Goal: Task Accomplishment & Management: Complete application form

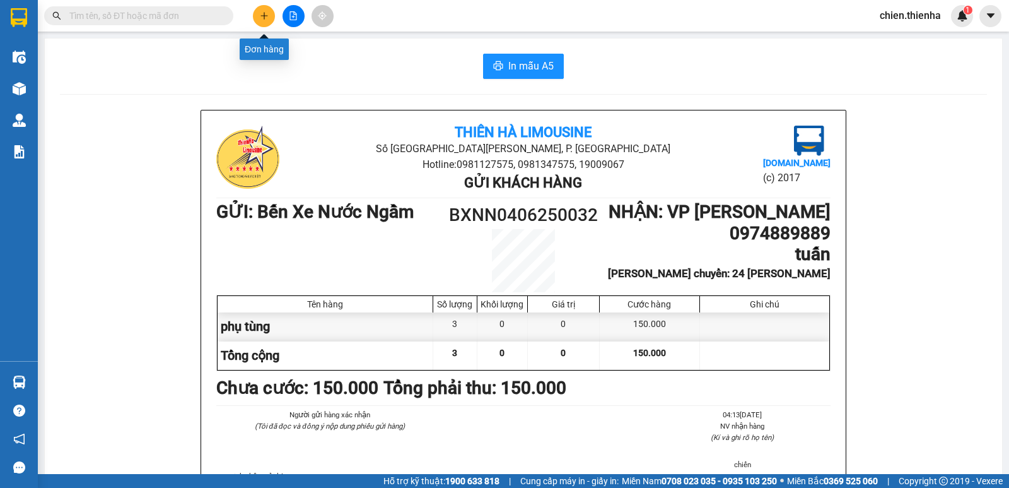
click at [267, 18] on icon "plus" at bounding box center [264, 15] width 9 height 9
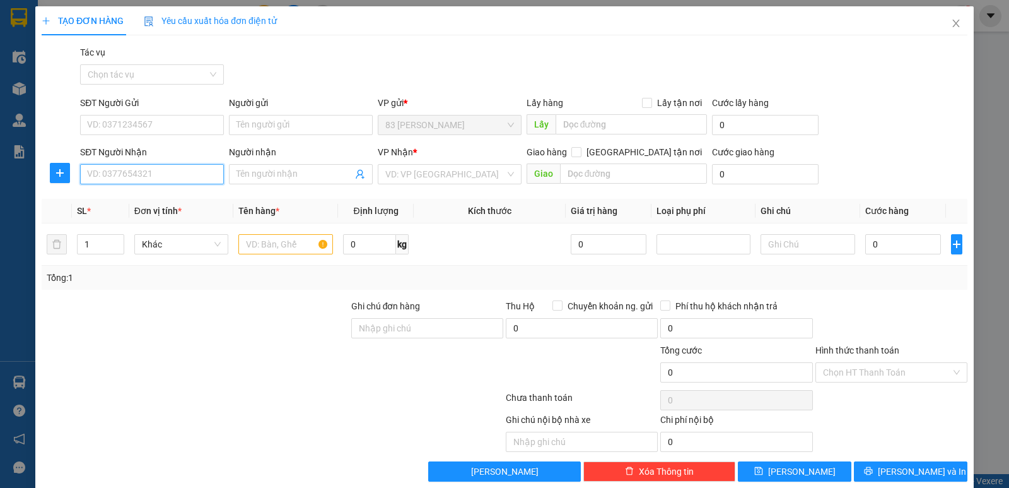
click at [164, 177] on input "SĐT Người Nhận" at bounding box center [152, 174] width 144 height 20
click at [152, 202] on div "0949343388 - a sang" at bounding box center [150, 199] width 127 height 14
type input "0949343388"
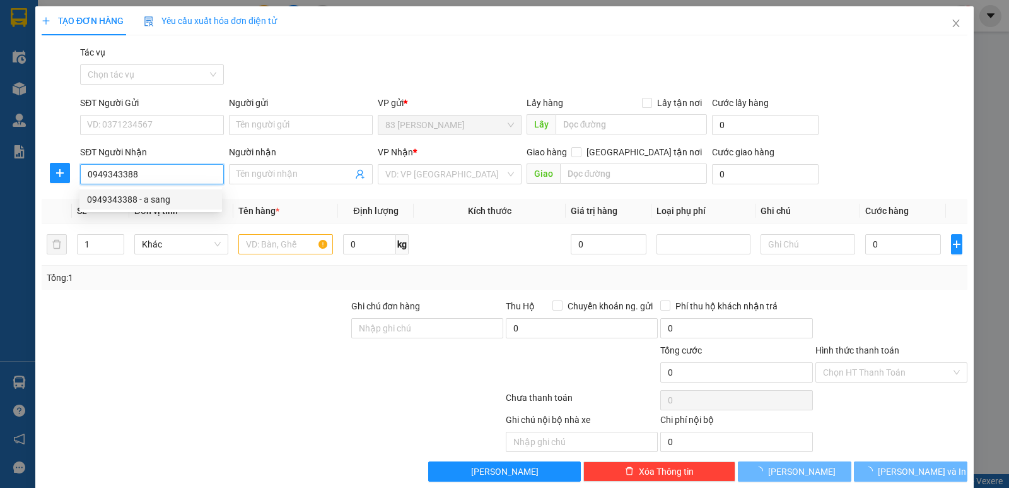
type input "a sang"
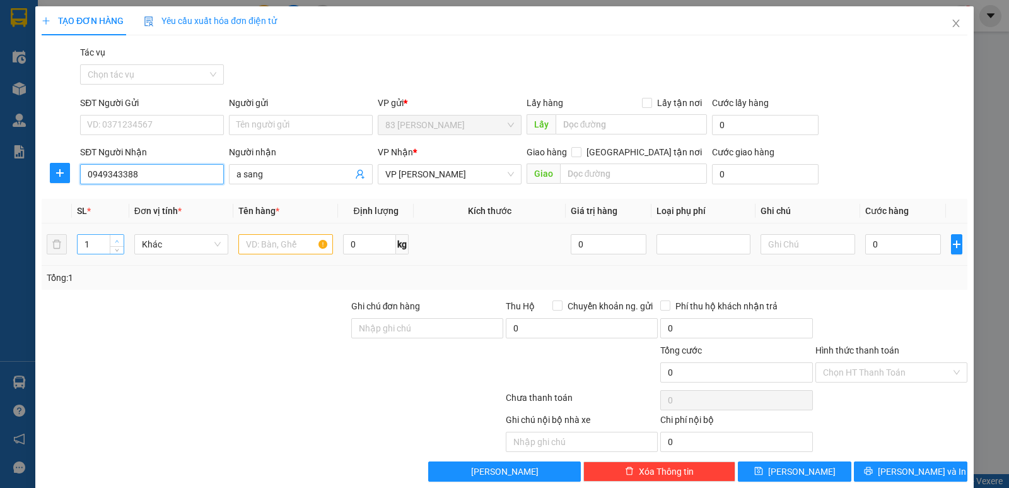
type input "0949343388"
click at [115, 240] on icon "up" at bounding box center [117, 241] width 4 height 4
type input "3"
click at [115, 240] on icon "up" at bounding box center [117, 241] width 4 height 4
click at [262, 246] on input "text" at bounding box center [285, 244] width 95 height 20
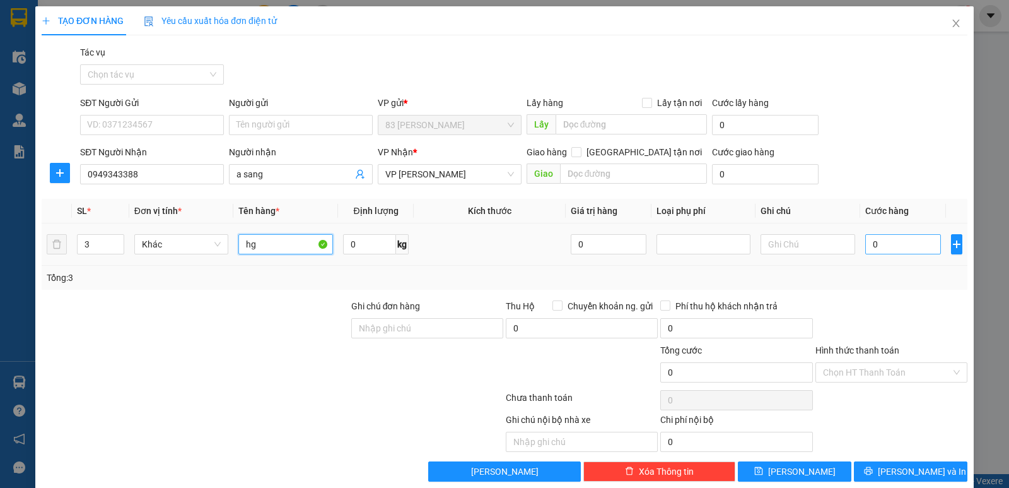
type input "hg"
click at [865, 245] on input "0" at bounding box center [903, 244] width 76 height 20
type input "4"
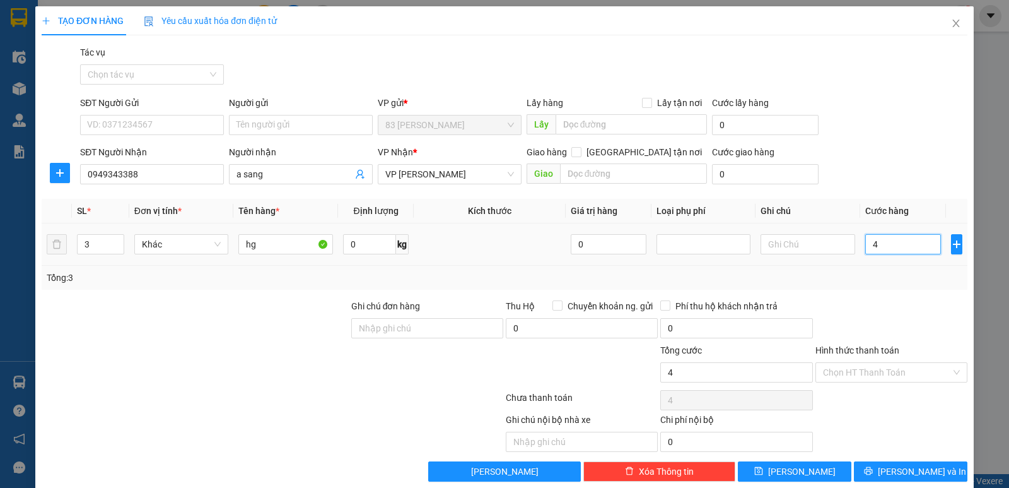
type input "40"
type input "400"
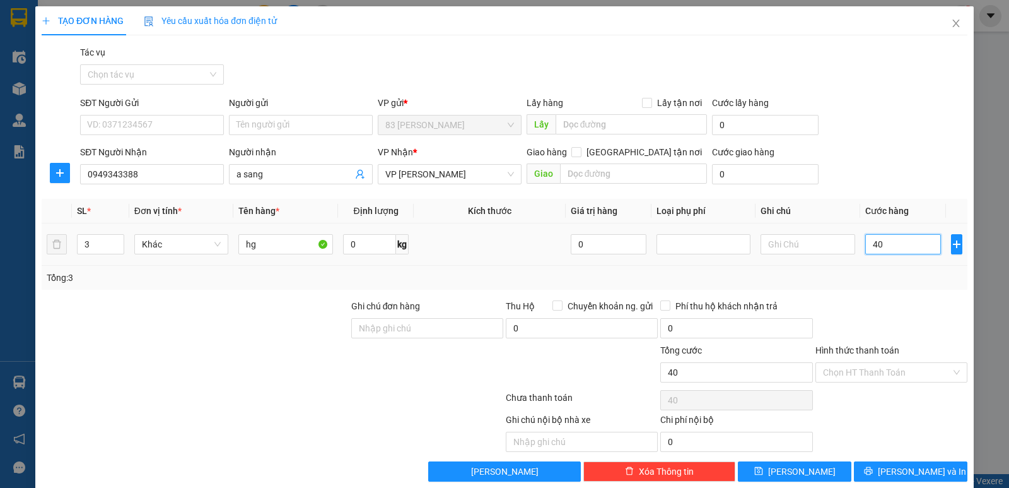
type input "400"
type input "4.000"
type input "40.000"
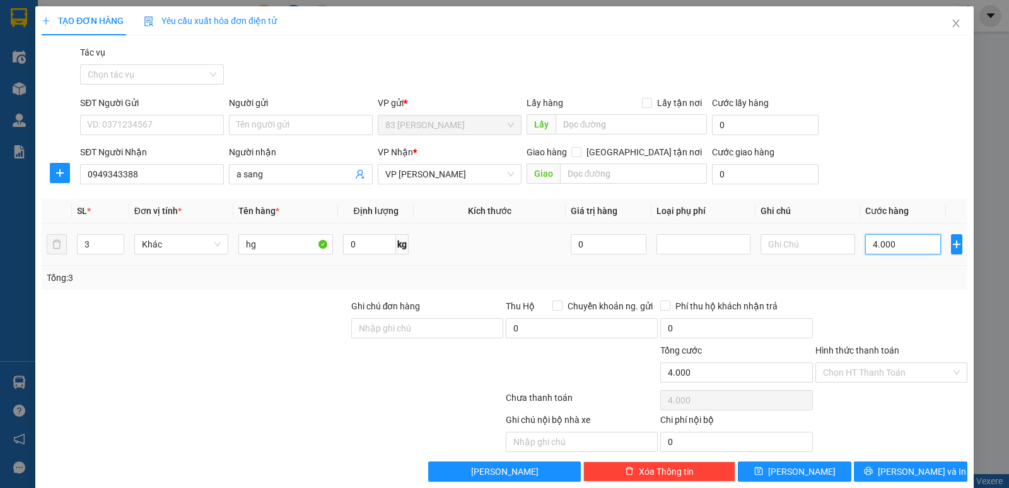
type input "40.000"
type input "400.000"
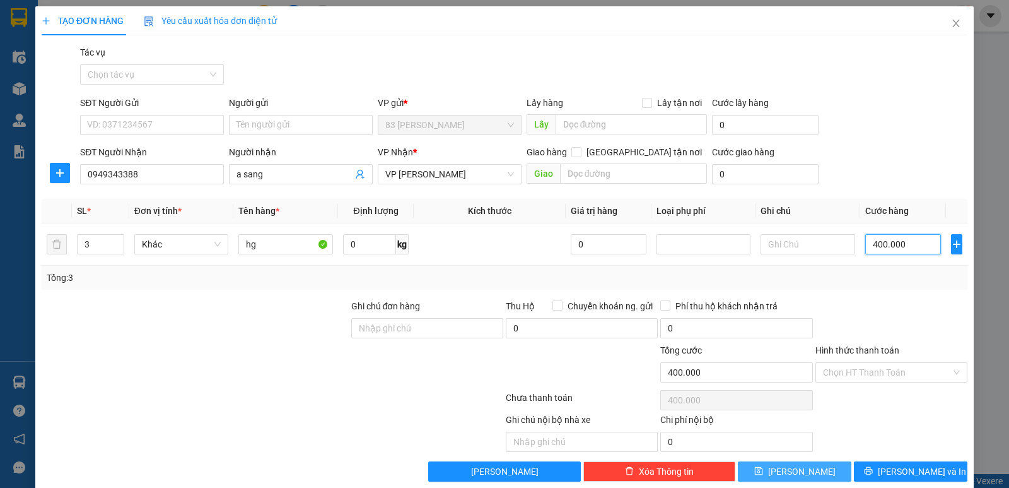
type input "400.000"
click at [802, 467] on button "[PERSON_NAME]" at bounding box center [795, 471] width 114 height 20
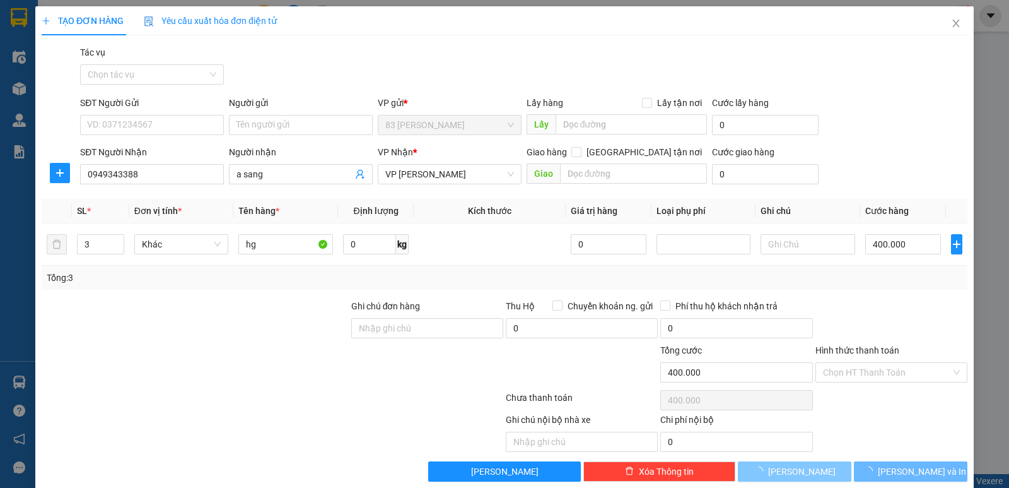
type input "1"
type input "0"
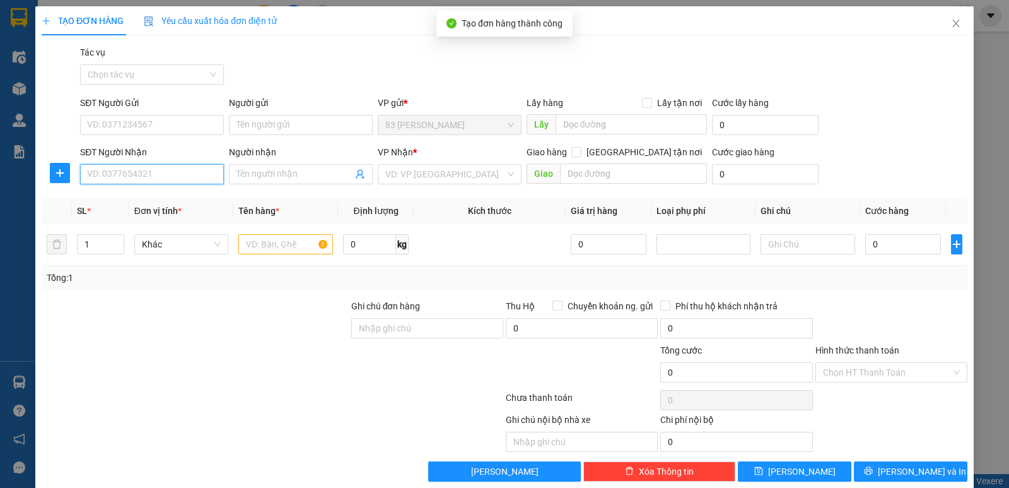
click at [137, 178] on input "SĐT Người Nhận" at bounding box center [152, 174] width 144 height 20
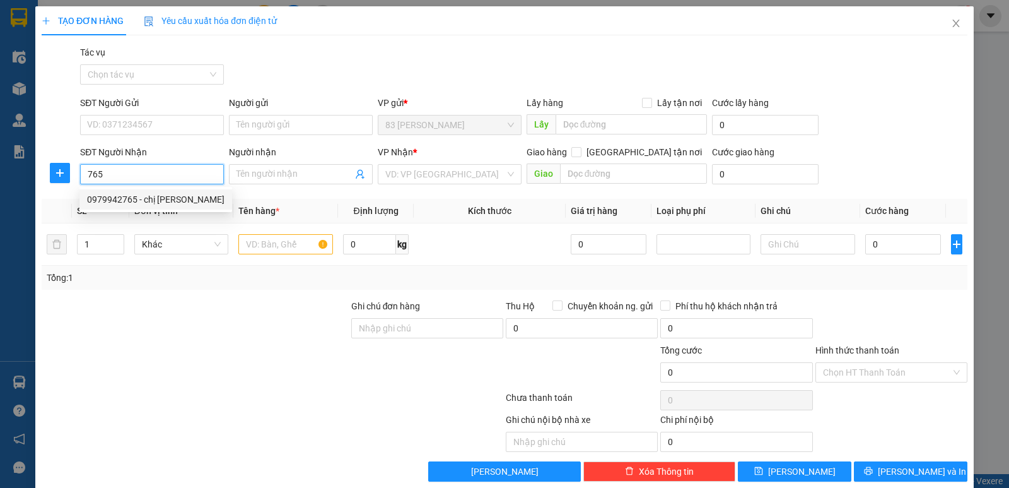
click at [134, 202] on div "0979942765 - chị [PERSON_NAME]" at bounding box center [155, 199] width 137 height 14
type input "0979942765"
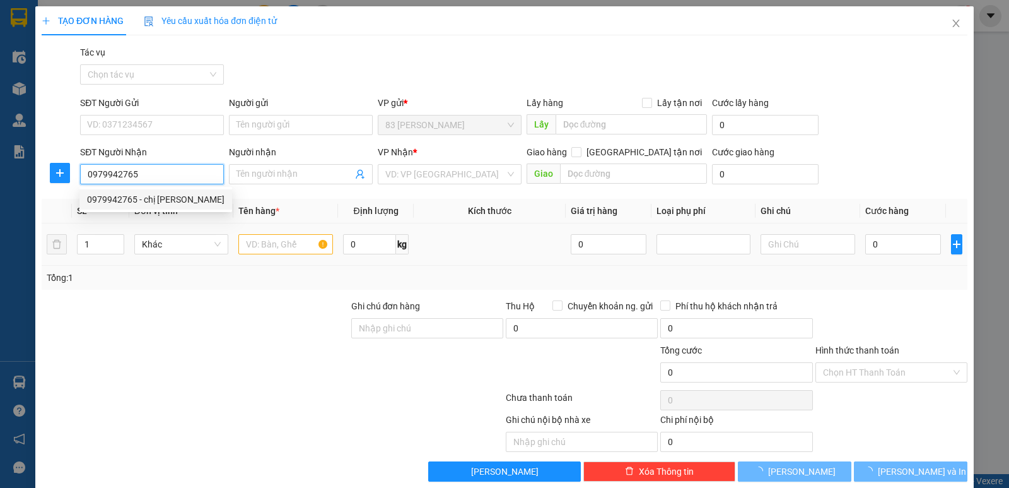
type input "chị [PERSON_NAME]"
checkbox input "true"
type input "360 [PERSON_NAME]"
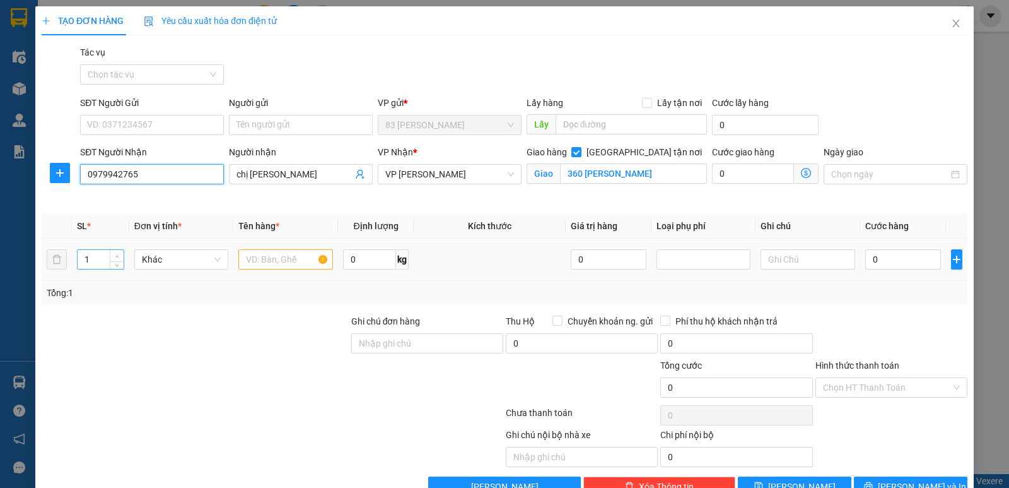
type input "0979942765"
click at [118, 255] on icon "up" at bounding box center [117, 256] width 4 height 4
type input "3"
click at [118, 255] on icon "up" at bounding box center [117, 256] width 4 height 4
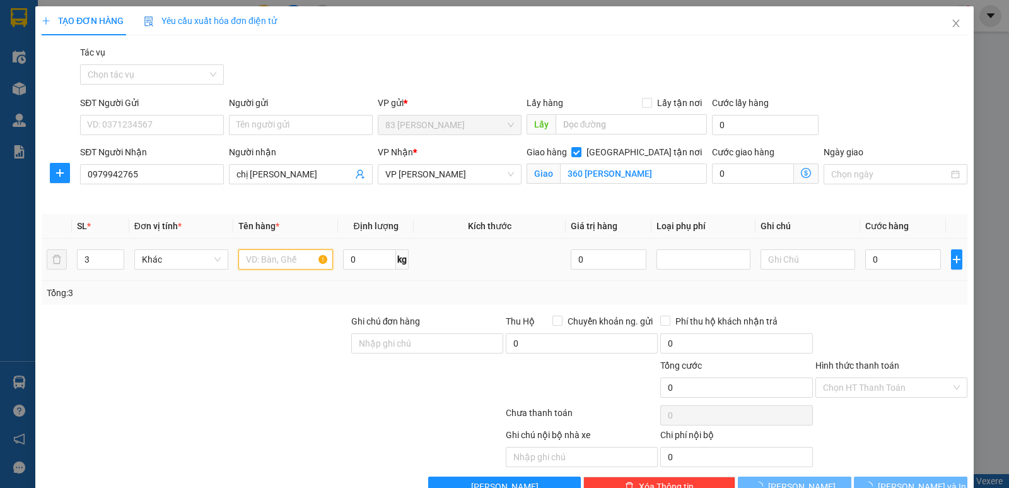
click at [298, 261] on input "text" at bounding box center [285, 259] width 95 height 20
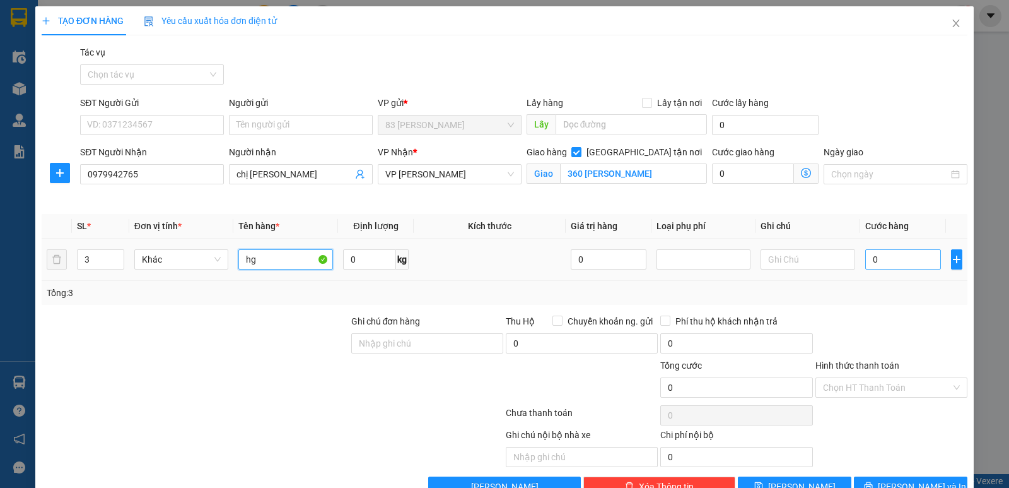
type input "hg"
click at [865, 260] on input "0" at bounding box center [903, 259] width 76 height 20
type input "2"
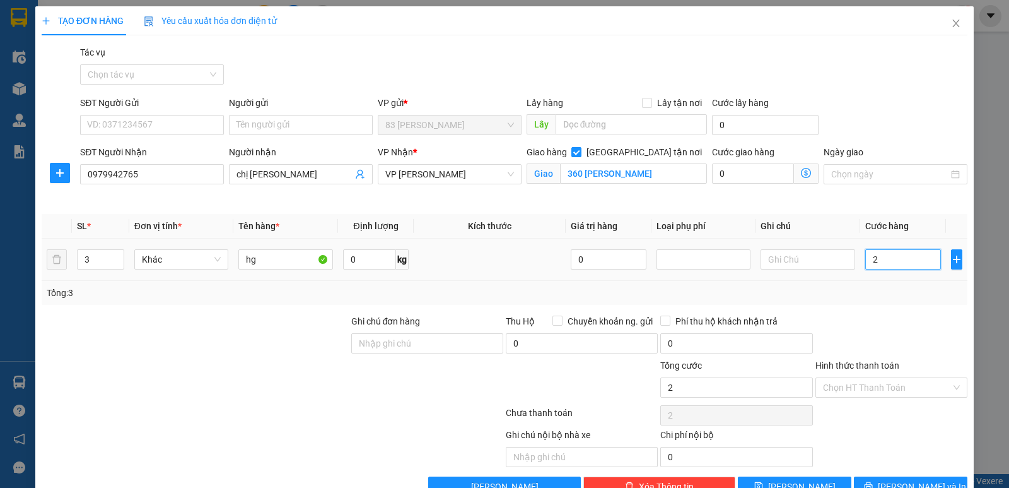
type input "20"
type input "200"
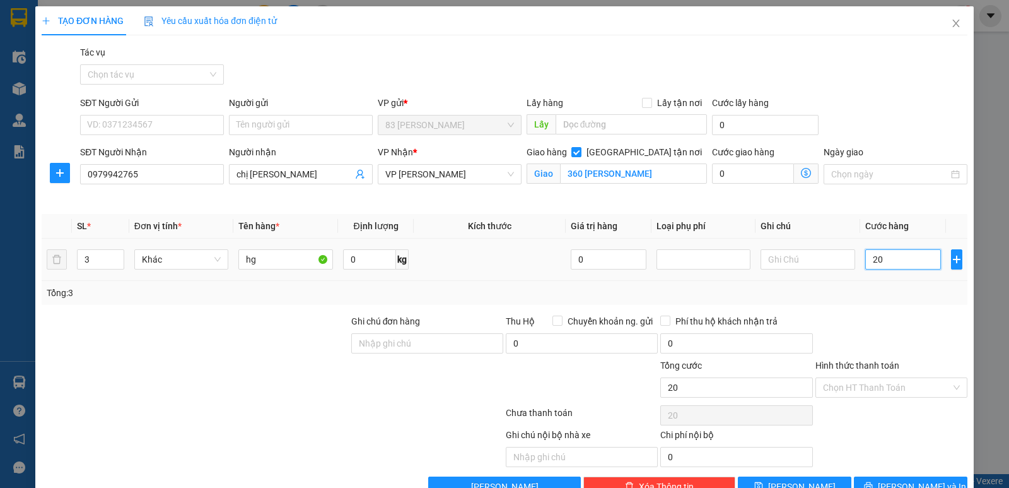
type input "200"
type input "2.000"
type input "20.000"
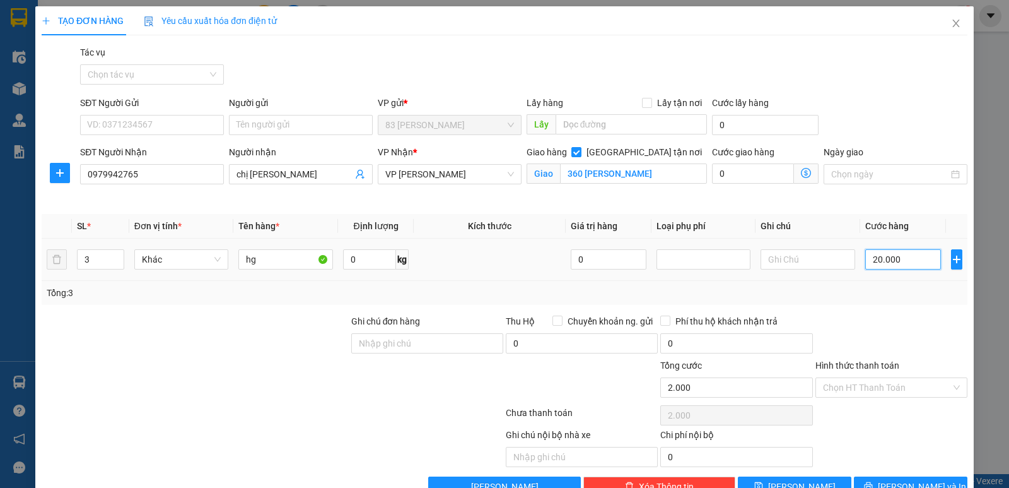
type input "20.000"
type input "200.000"
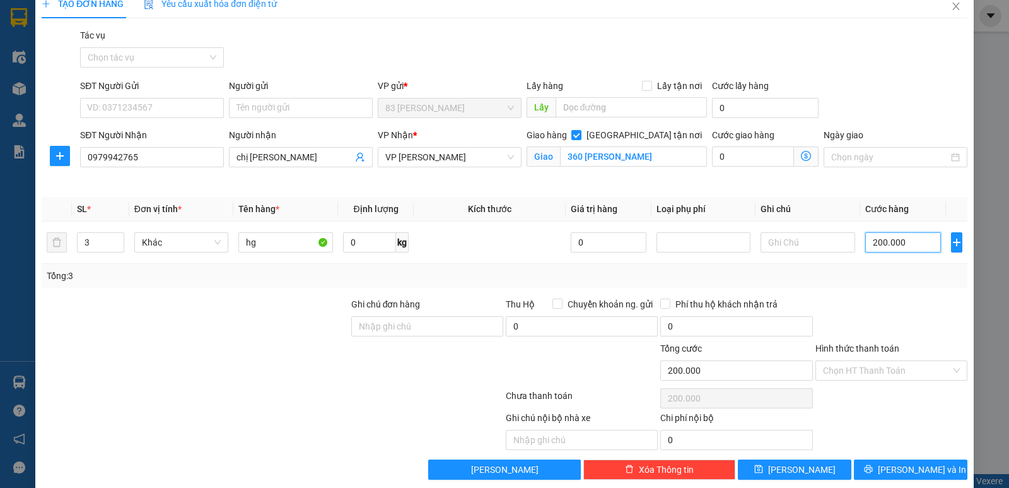
scroll to position [33, 0]
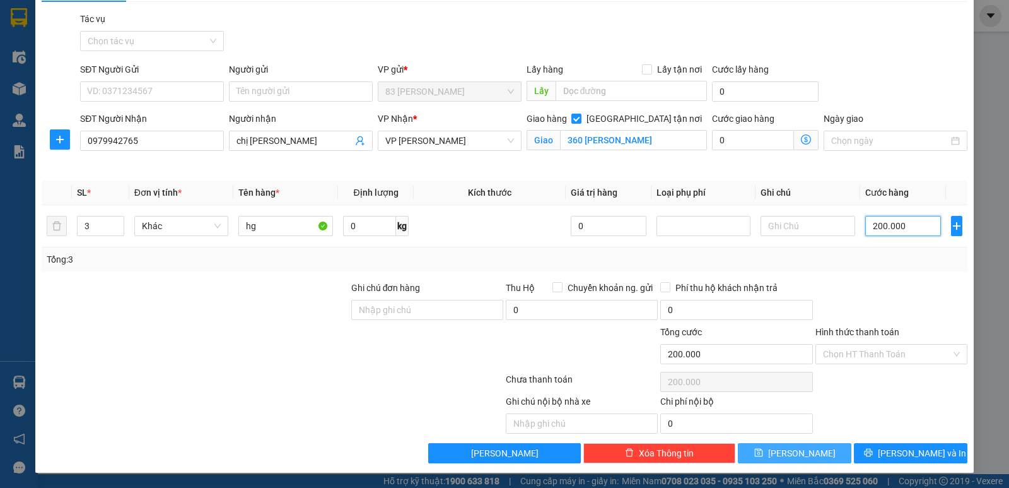
type input "200.000"
click at [786, 453] on span "[PERSON_NAME]" at bounding box center [801, 453] width 67 height 14
checkbox input "false"
type input "1"
type input "0"
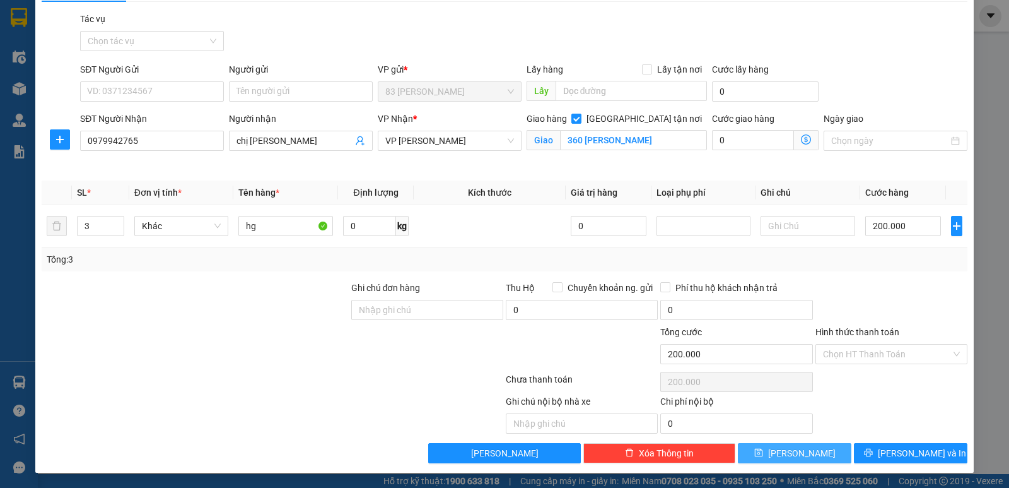
type input "0"
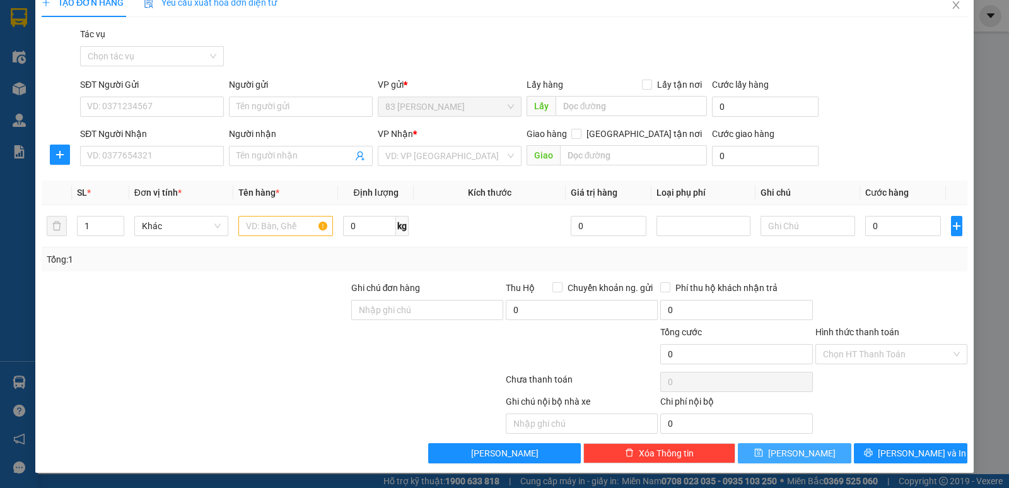
scroll to position [18, 0]
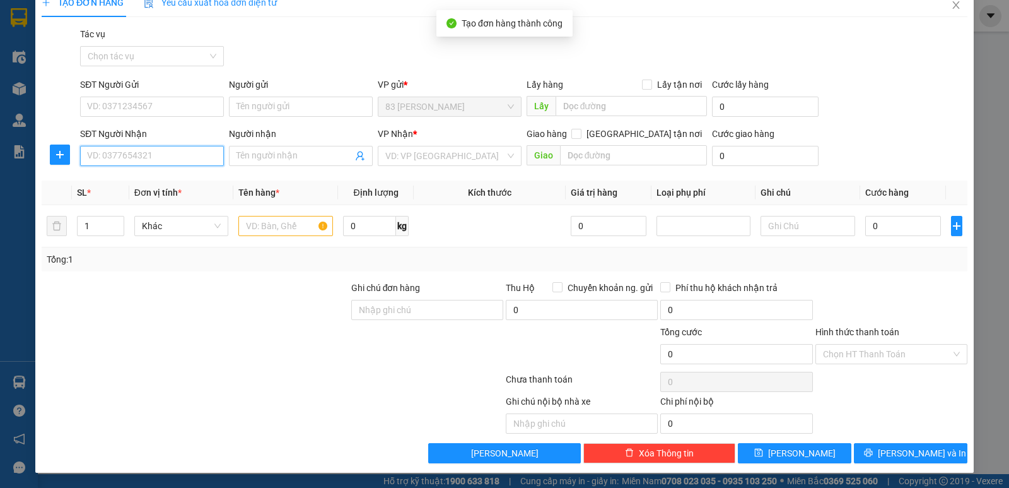
click at [153, 158] on input "SĐT Người Nhận" at bounding box center [152, 156] width 144 height 20
click at [147, 184] on div "0983077389 - cô lien" at bounding box center [150, 181] width 127 height 14
type input "0983077389"
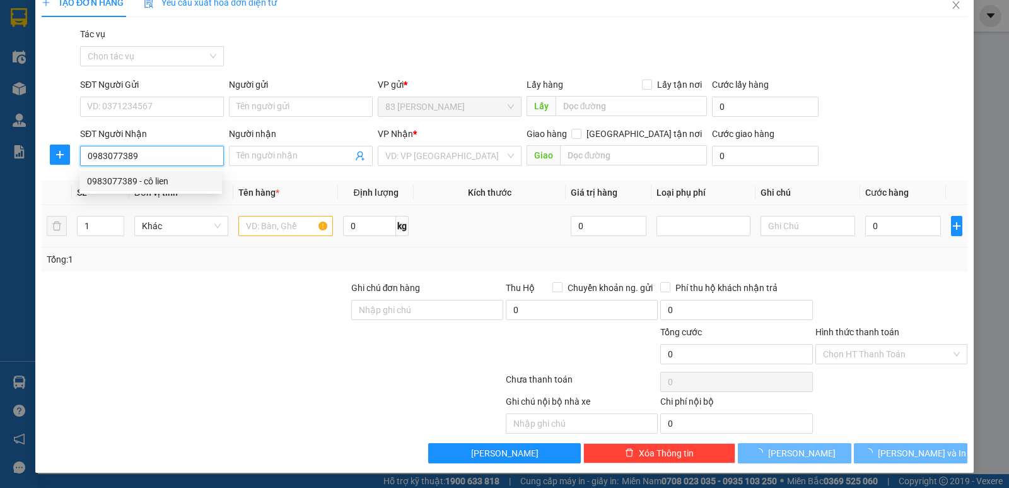
type input "cô lien"
checkbox input "true"
type input "141 [PERSON_NAME]"
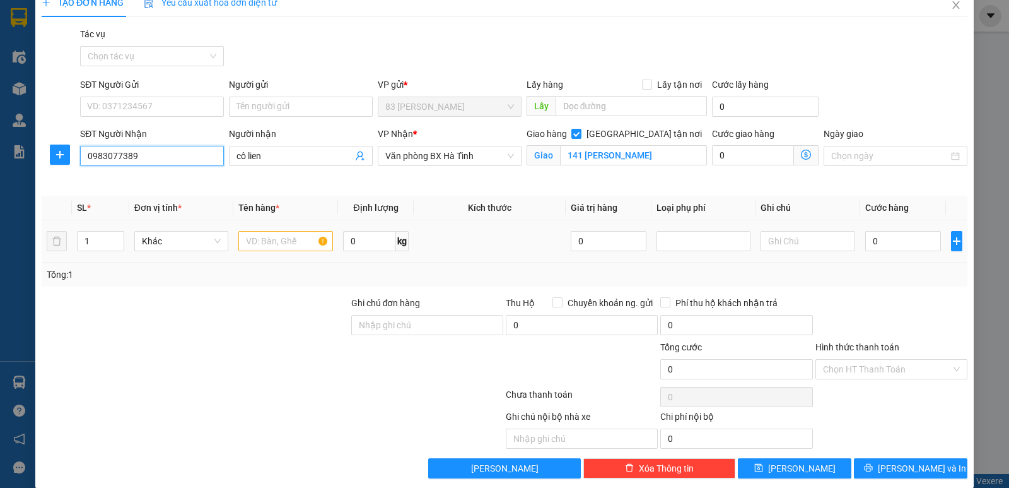
type input "0983077389"
click at [264, 247] on input "text" at bounding box center [285, 241] width 95 height 20
type input "hg"
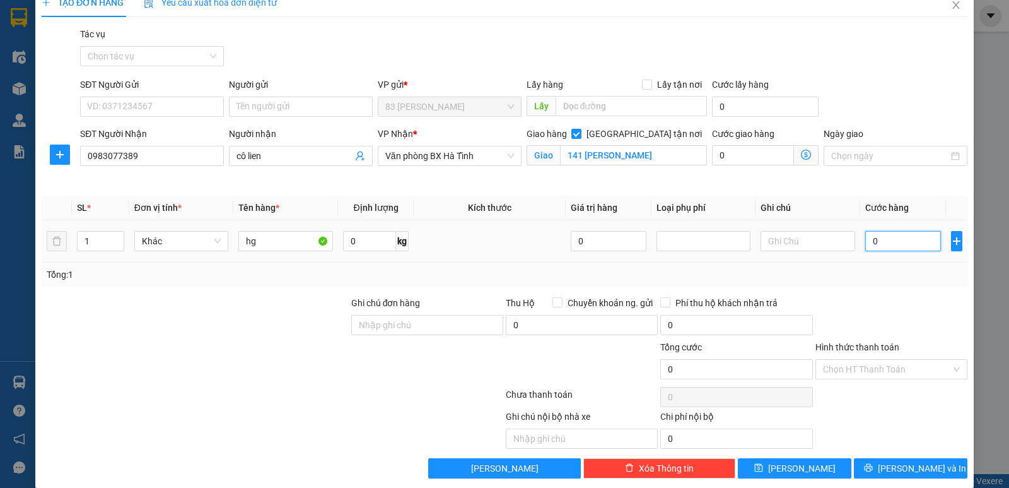
click at [865, 242] on input "0" at bounding box center [903, 241] width 76 height 20
type input "8"
type input "80"
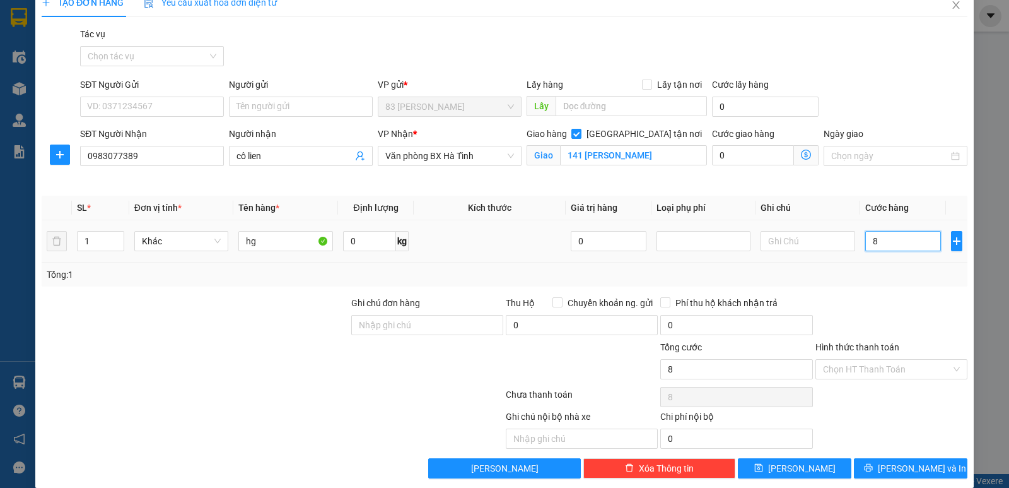
type input "80"
type input "800"
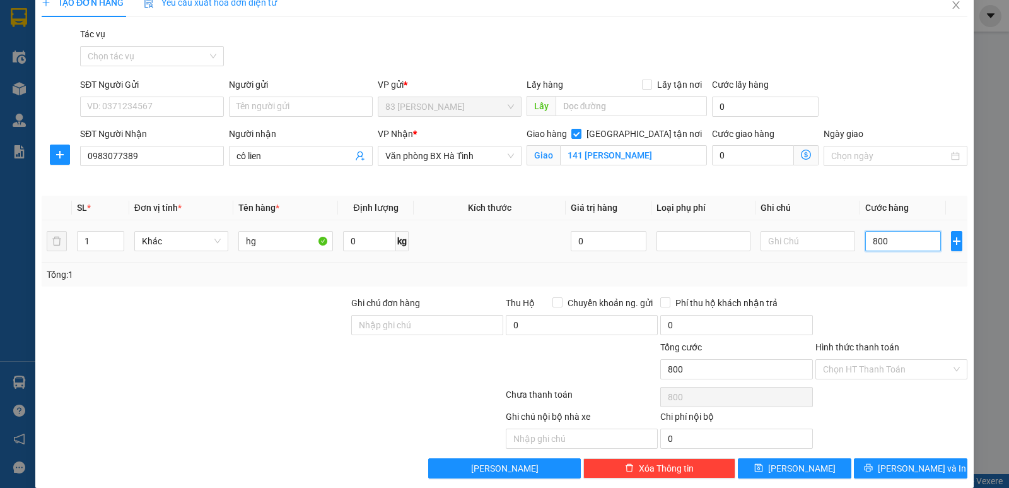
type input "8.000"
type input "80.000"
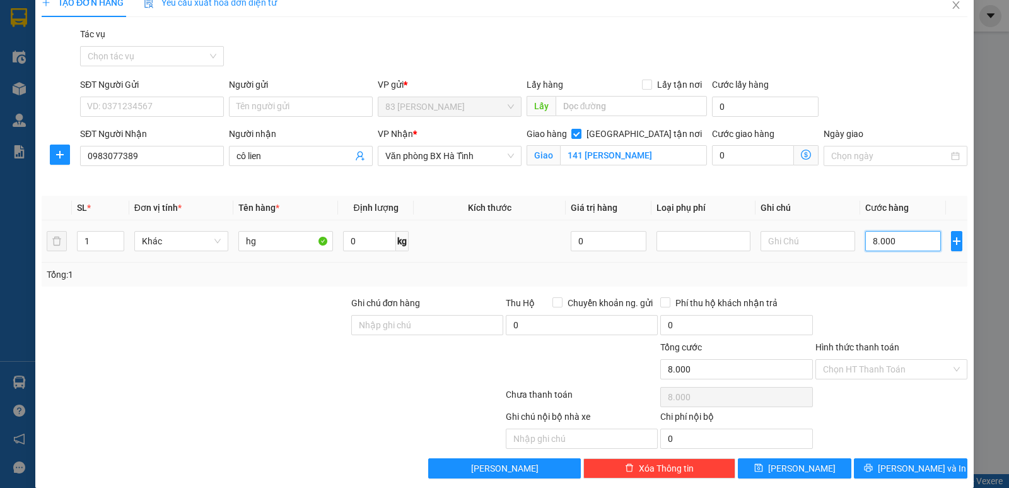
type input "80.000"
click at [763, 471] on icon "save" at bounding box center [758, 468] width 8 height 8
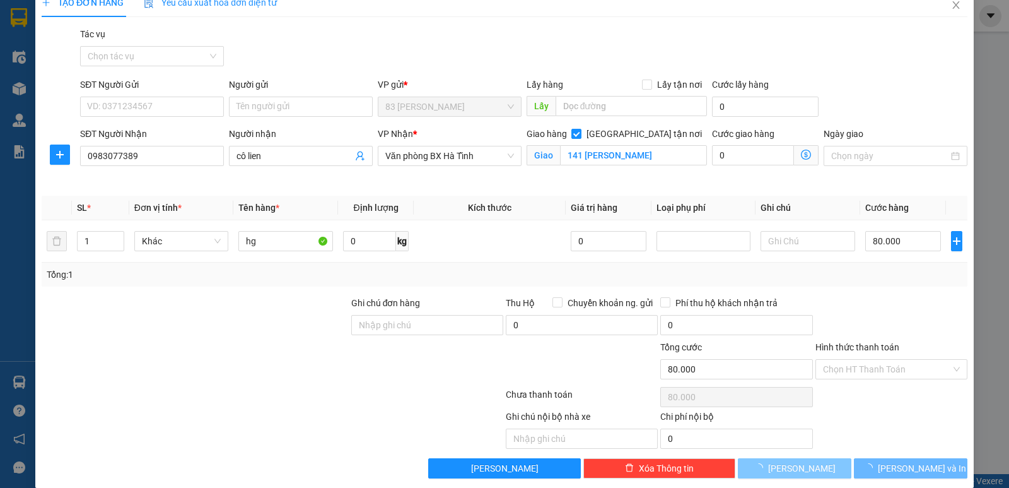
checkbox input "false"
type input "0"
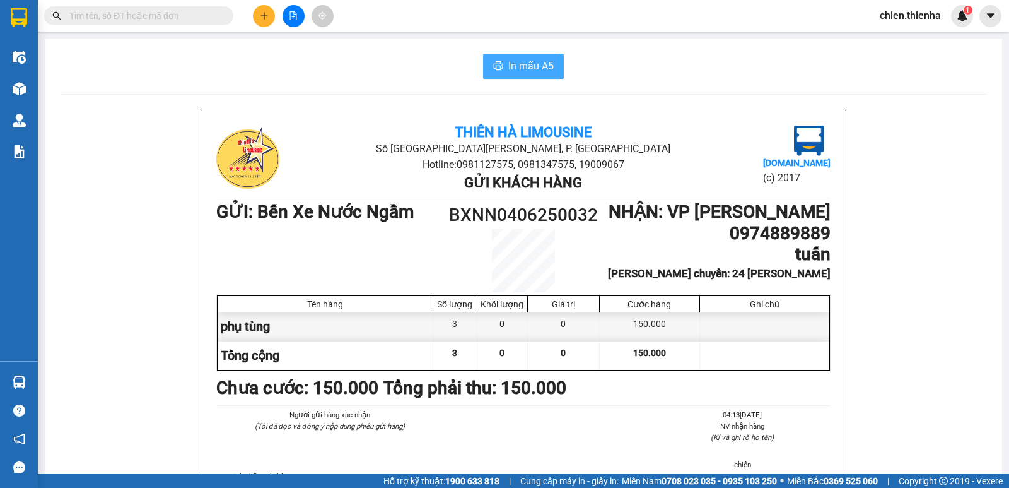
click at [519, 66] on span "In mẫu A5" at bounding box center [530, 66] width 45 height 16
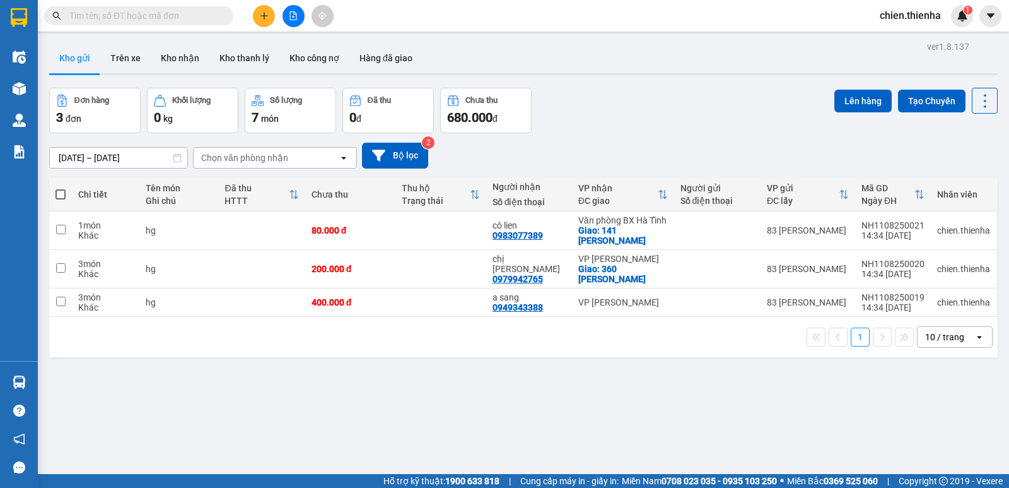
click at [59, 195] on span at bounding box center [61, 194] width 10 height 10
click at [61, 188] on input "checkbox" at bounding box center [61, 188] width 0 height 0
checkbox input "true"
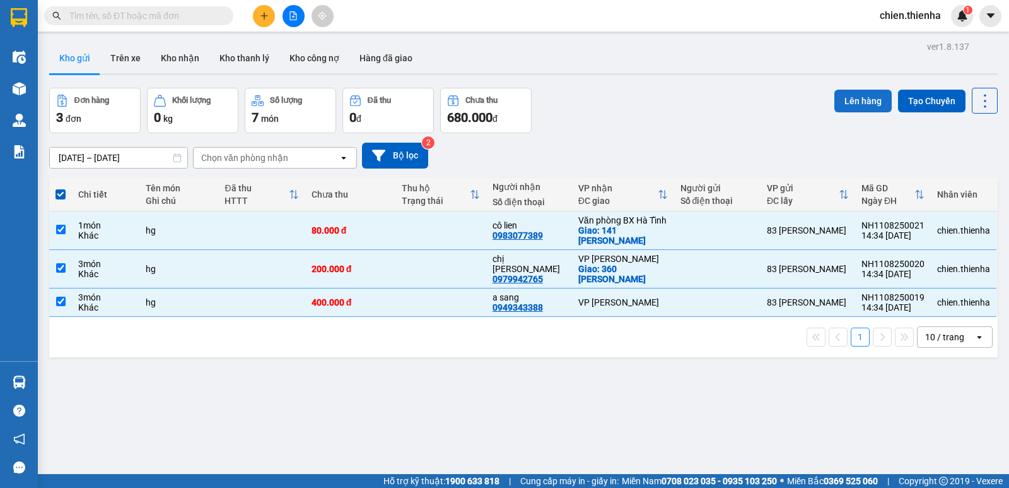
click at [860, 104] on button "Lên hàng" at bounding box center [862, 101] width 57 height 23
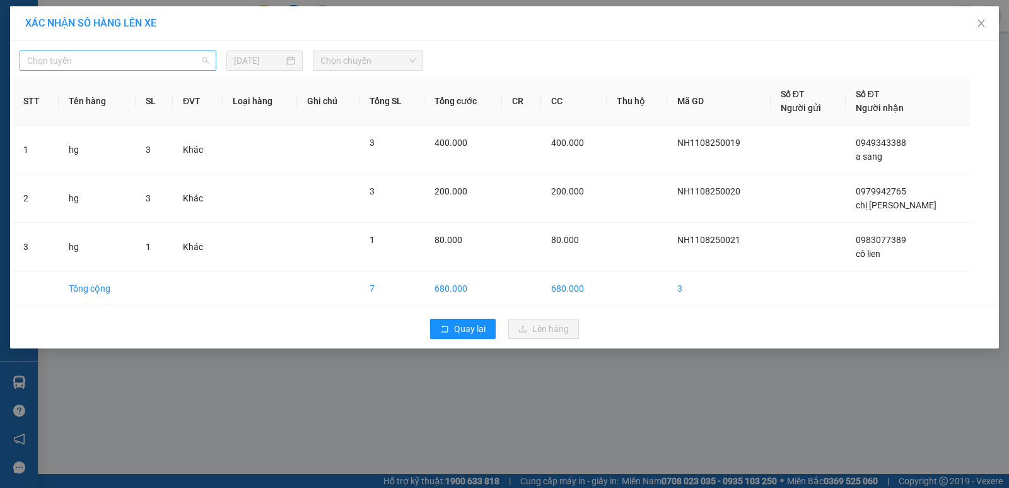
click at [119, 56] on span "Chọn tuyến" at bounding box center [118, 60] width 182 height 19
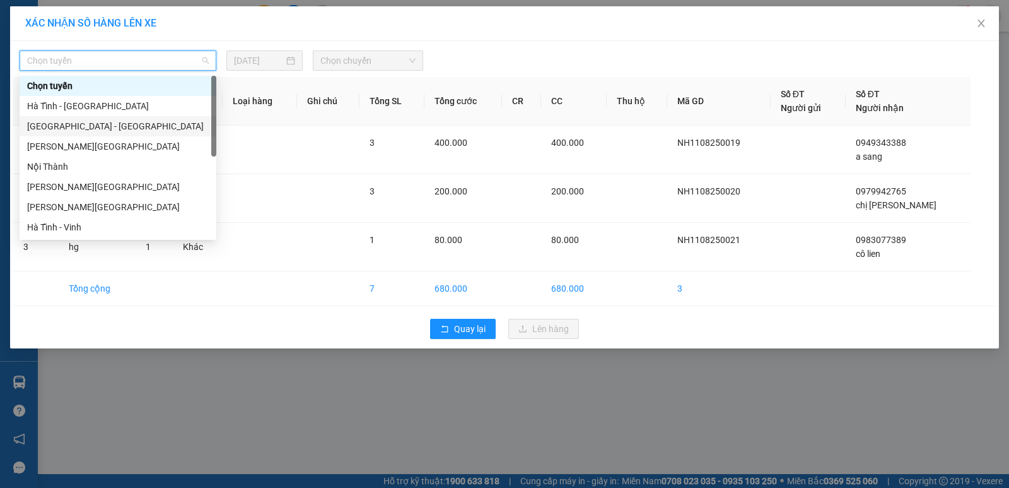
click at [95, 124] on div "[GEOGRAPHIC_DATA] - [GEOGRAPHIC_DATA]" at bounding box center [118, 126] width 182 height 14
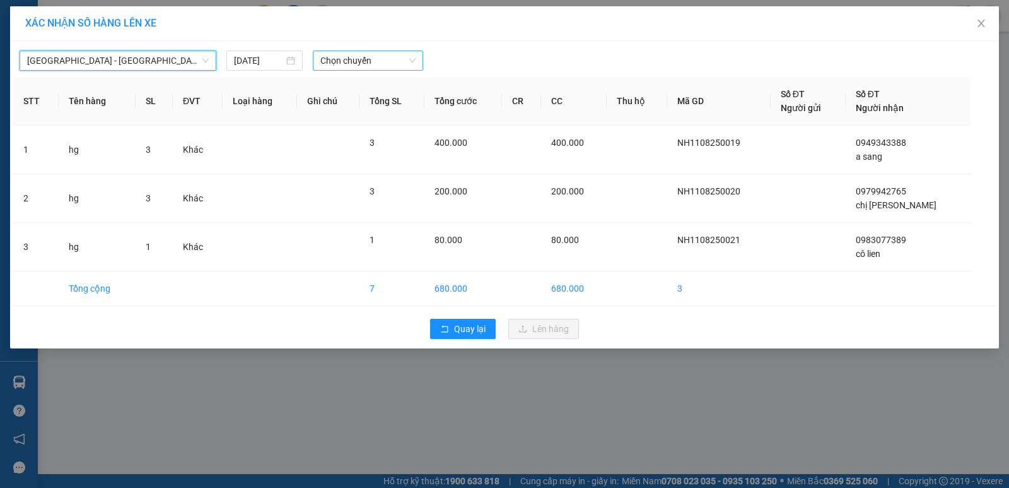
click at [391, 60] on span "Chọn chuyến" at bounding box center [367, 60] width 95 height 19
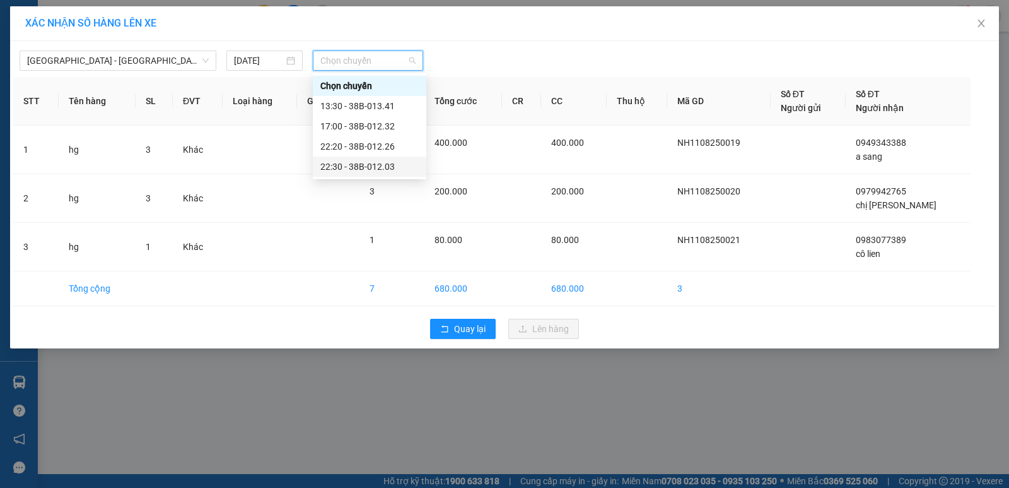
click at [383, 167] on div "22:30 - 38B-012.03" at bounding box center [369, 167] width 98 height 14
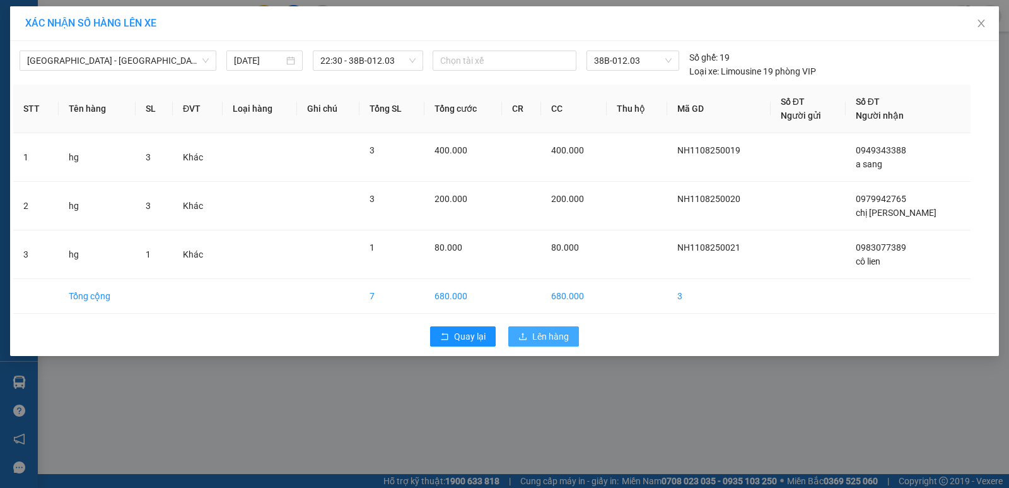
click at [550, 334] on span "Lên hàng" at bounding box center [550, 336] width 37 height 14
